Goal: Task Accomplishment & Management: Use online tool/utility

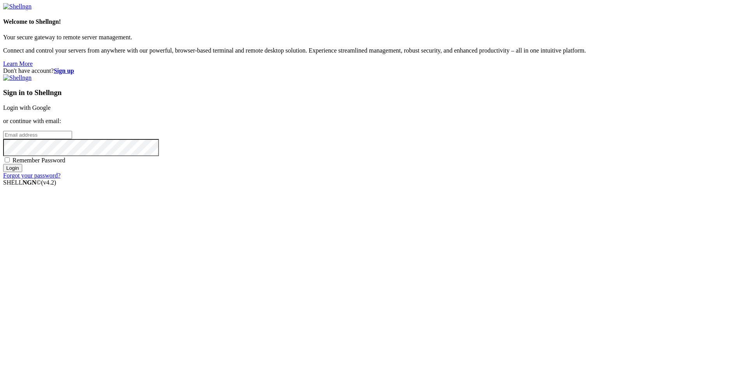
click at [51, 111] on link "Login with Google" at bounding box center [27, 107] width 48 height 7
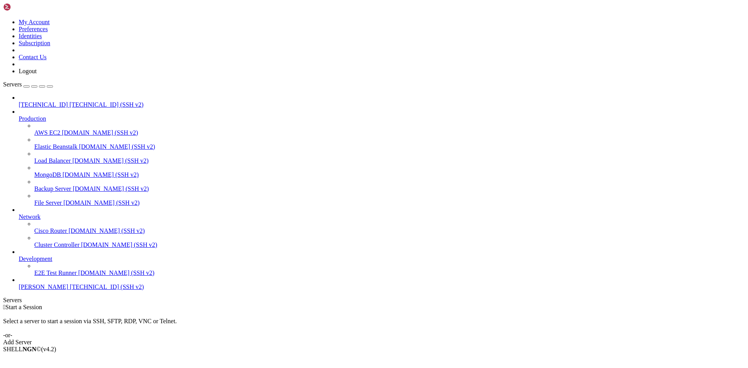
click at [70, 290] on span "[TECHNICAL_ID] (SSH v2)" at bounding box center [107, 287] width 74 height 7
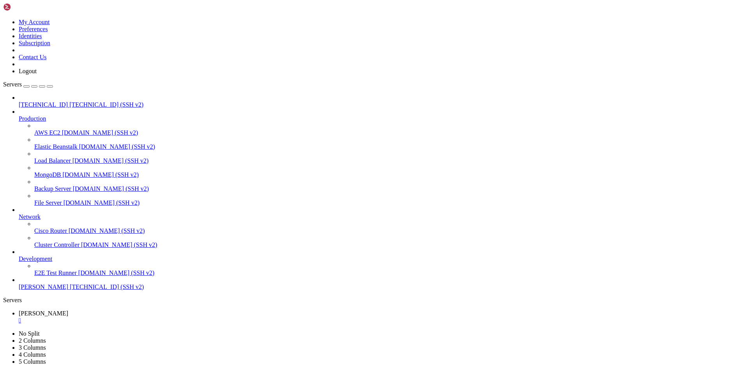
drag, startPoint x: 85, startPoint y: 13, endPoint x: 86, endPoint y: 5, distance: 7.9
click at [3, 19] on icon at bounding box center [3, 19] width 0 height 0
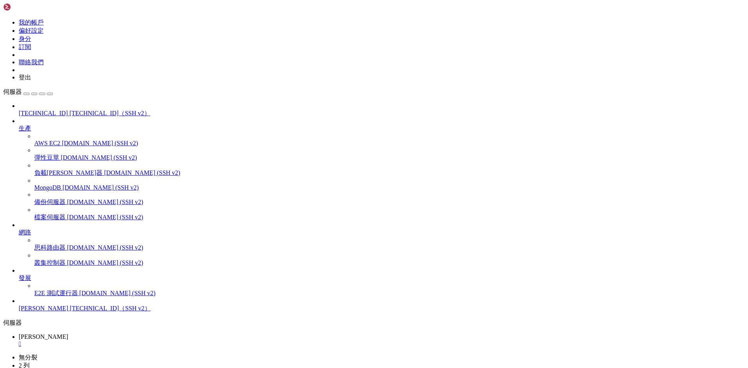
click at [3, 19] on icon at bounding box center [3, 19] width 0 height 0
type input "/root"
click at [21, 354] on font "" at bounding box center [20, 357] width 2 height 7
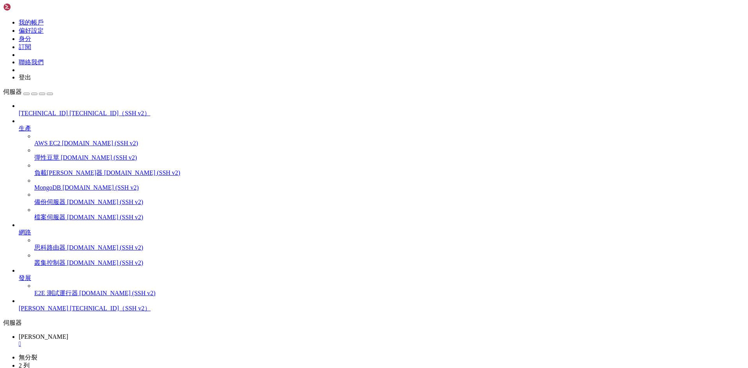
click at [268, 333] on ul "[PERSON_NAME] " at bounding box center [373, 340] width 741 height 14
type input "/root"
click at [78, 24] on div "自動清理.py 0 位元組 / 700 位元組 0%" at bounding box center [39, 11] width 78 height 23
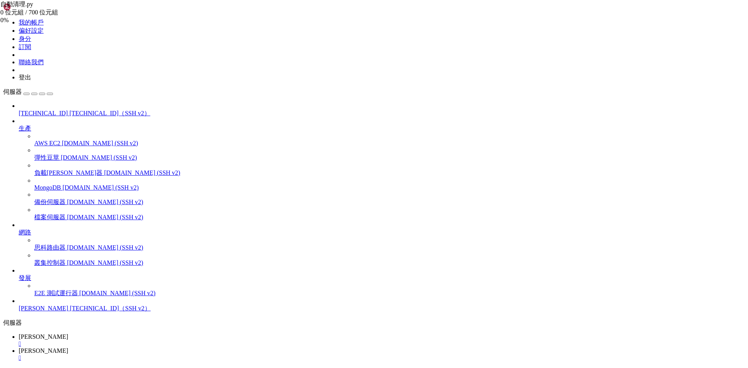
scroll to position [156, 0]
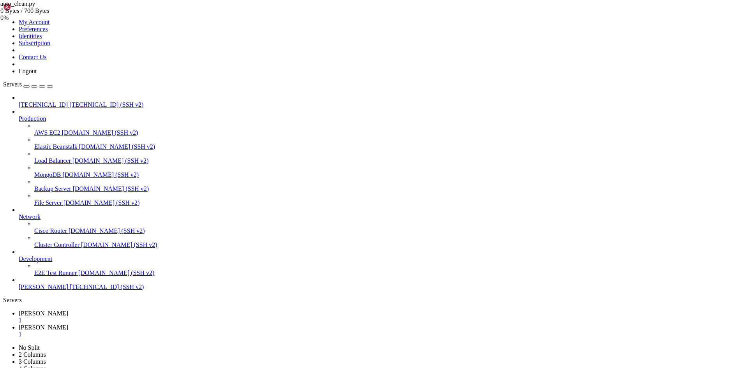
click at [717, 208] on div "auto_clean.py 0 Bytes / 700 Bytes 0%" at bounding box center [374, 184] width 748 height 368
click at [123, 310] on link "[PERSON_NAME] " at bounding box center [382, 317] width 726 height 14
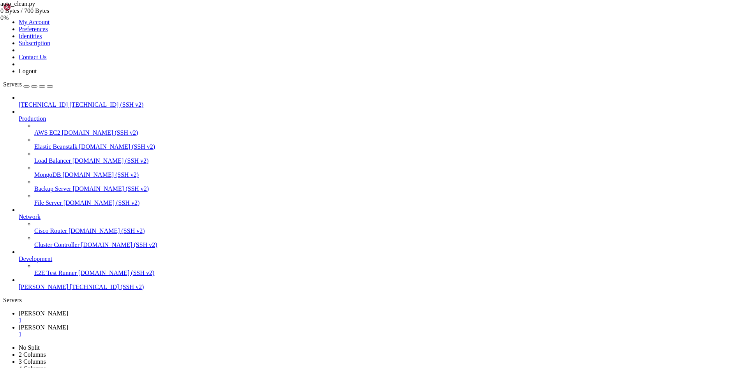
click at [177, 331] on div "" at bounding box center [382, 334] width 726 height 7
click at [133, 310] on link "[PERSON_NAME] " at bounding box center [382, 317] width 726 height 14
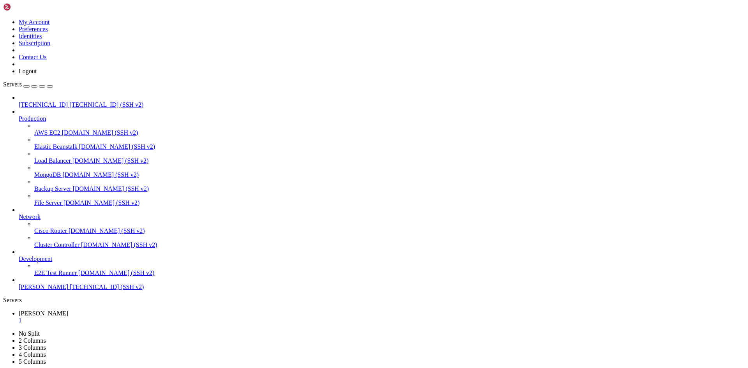
click at [130, 310] on link "[PERSON_NAME] " at bounding box center [382, 317] width 726 height 14
click at [133, 317] on div "" at bounding box center [382, 320] width 726 height 7
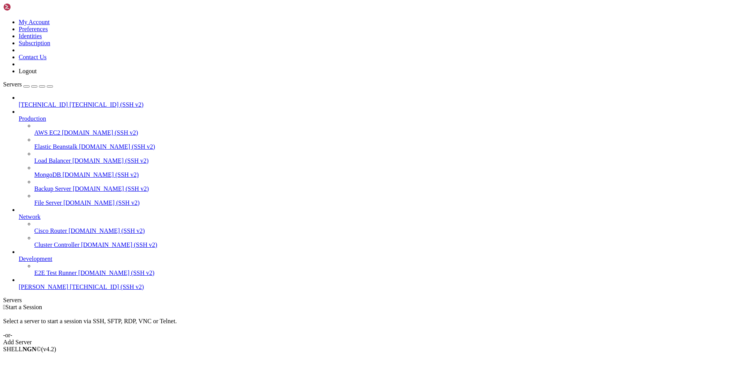
click at [264, 304] on div " Start a Session Select a server to start a session via SSH, SFTP, RDP, VNC or…" at bounding box center [373, 325] width 741 height 42
click at [70, 290] on span "[TECHNICAL_ID] (SSH v2)" at bounding box center [107, 287] width 74 height 7
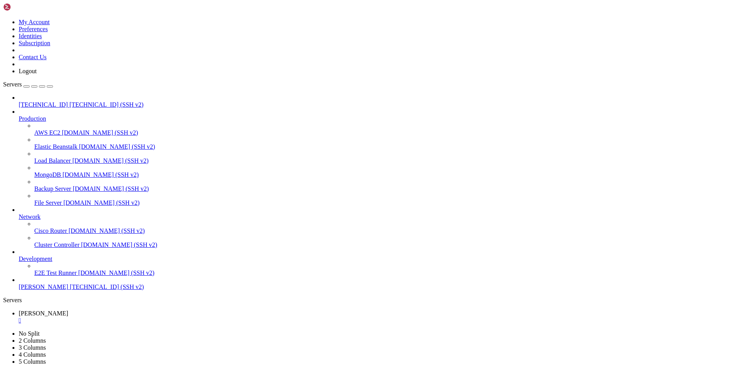
scroll to position [0, 0]
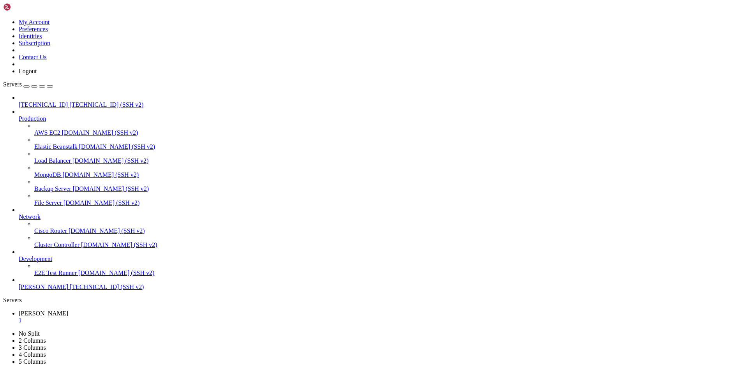
click at [136, 317] on div "" at bounding box center [382, 320] width 726 height 7
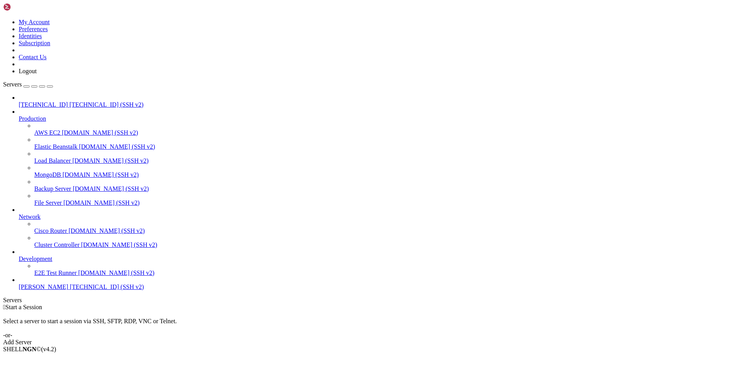
click at [32, 291] on div "[TECHNICAL_ID] [TECHNICAL_ID] (SSH v2) Production AWS EC2 [DOMAIN_NAME] (SSH v2…" at bounding box center [373, 192] width 741 height 196
click at [70, 290] on span "[TECHNICAL_ID] (SSH v2)" at bounding box center [107, 287] width 74 height 7
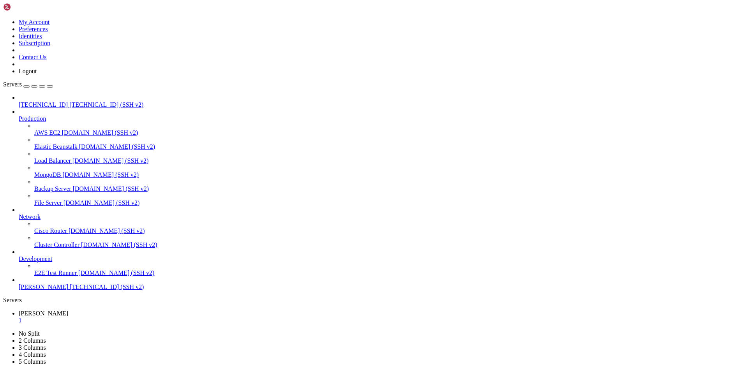
scroll to position [0, 0]
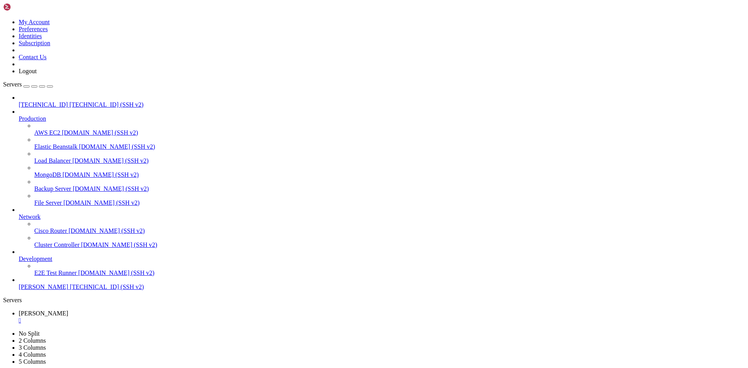
click at [134, 317] on div "" at bounding box center [382, 320] width 726 height 7
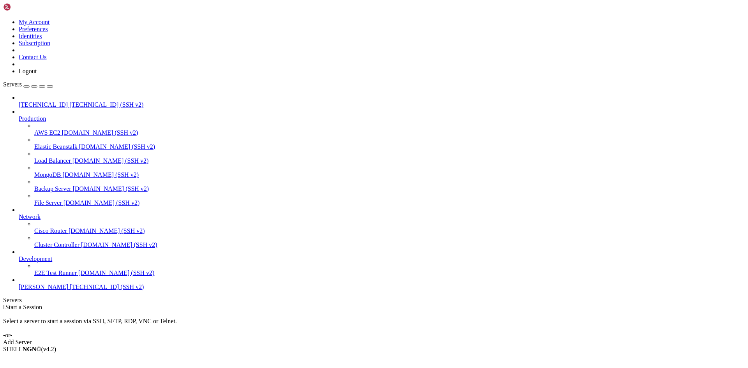
click at [36, 290] on span "[PERSON_NAME]" at bounding box center [43, 287] width 49 height 7
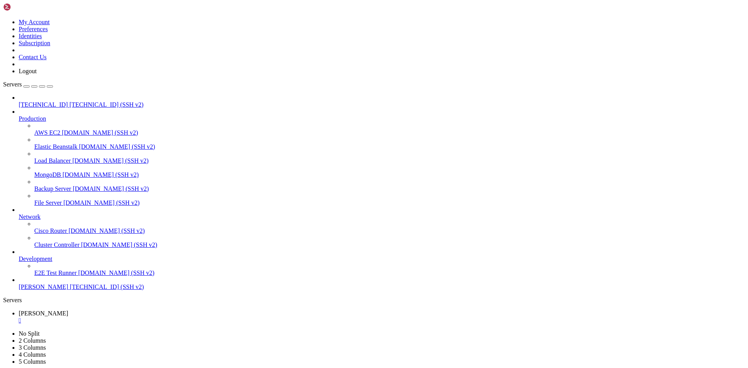
scroll to position [0, 0]
